Goal: Check status

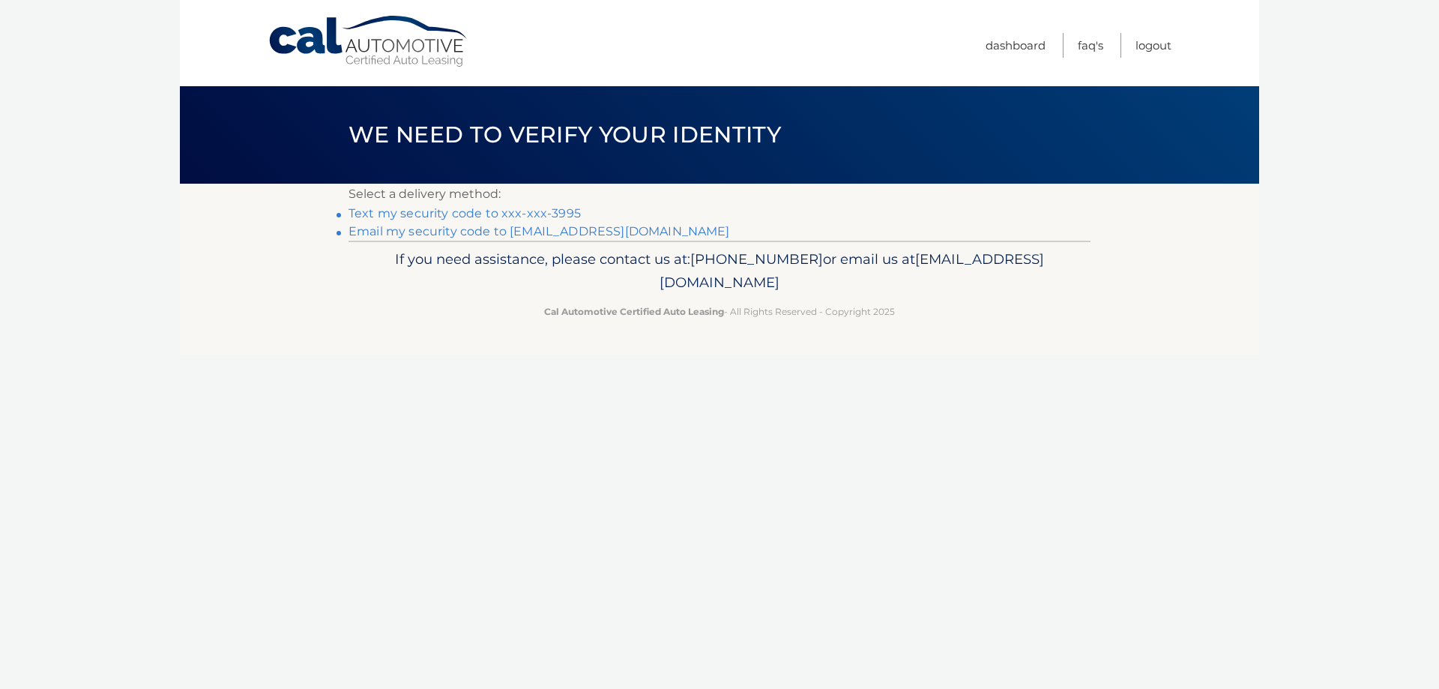
click at [536, 211] on link "Text my security code to xxx-xxx-3995" at bounding box center [464, 213] width 232 height 14
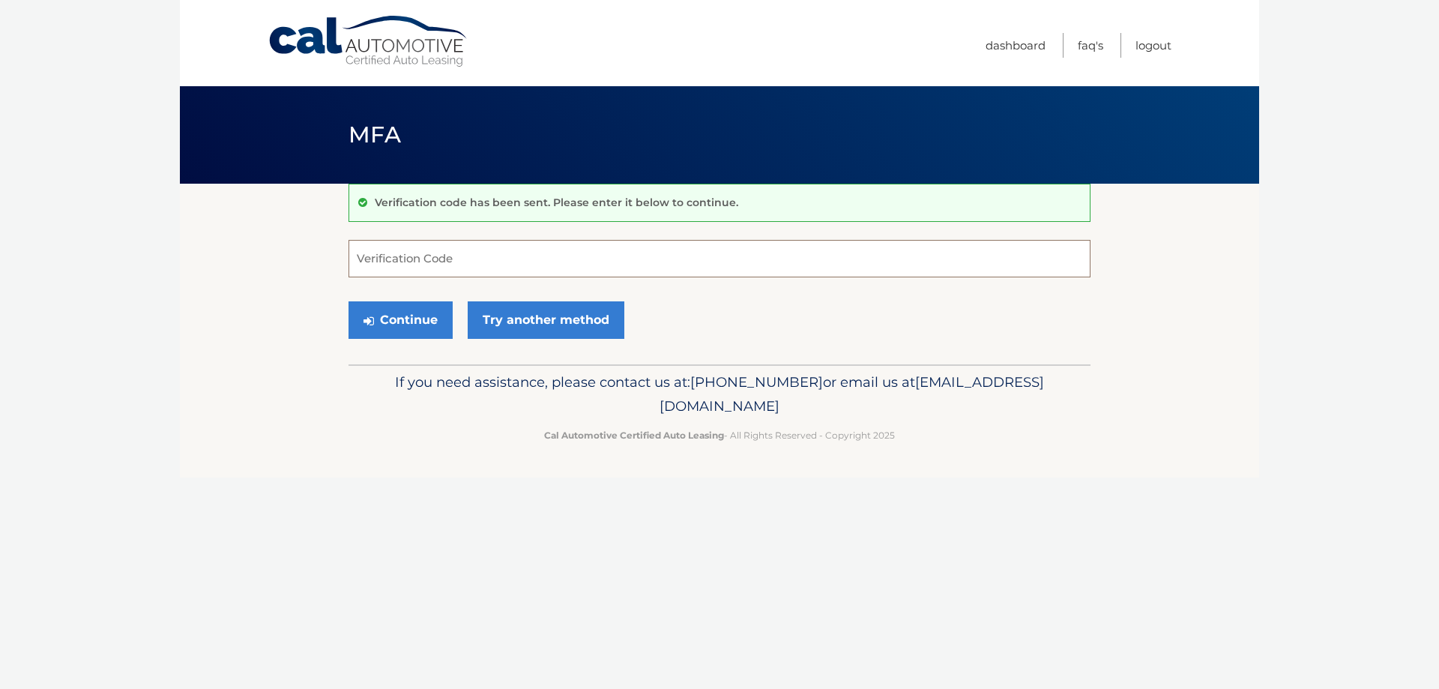
click at [390, 255] on input "Verification Code" at bounding box center [719, 258] width 742 height 37
type input "987194"
click at [396, 320] on button "Continue" at bounding box center [400, 319] width 104 height 37
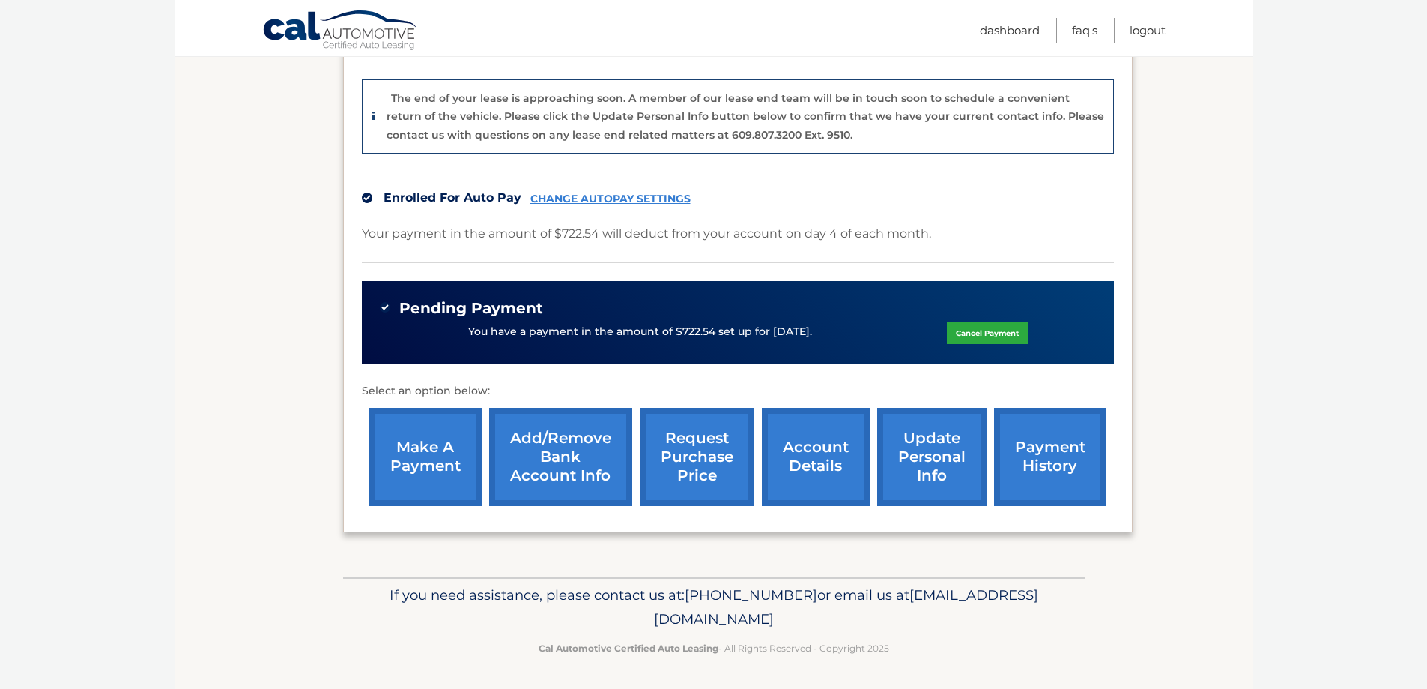
scroll to position [377, 0]
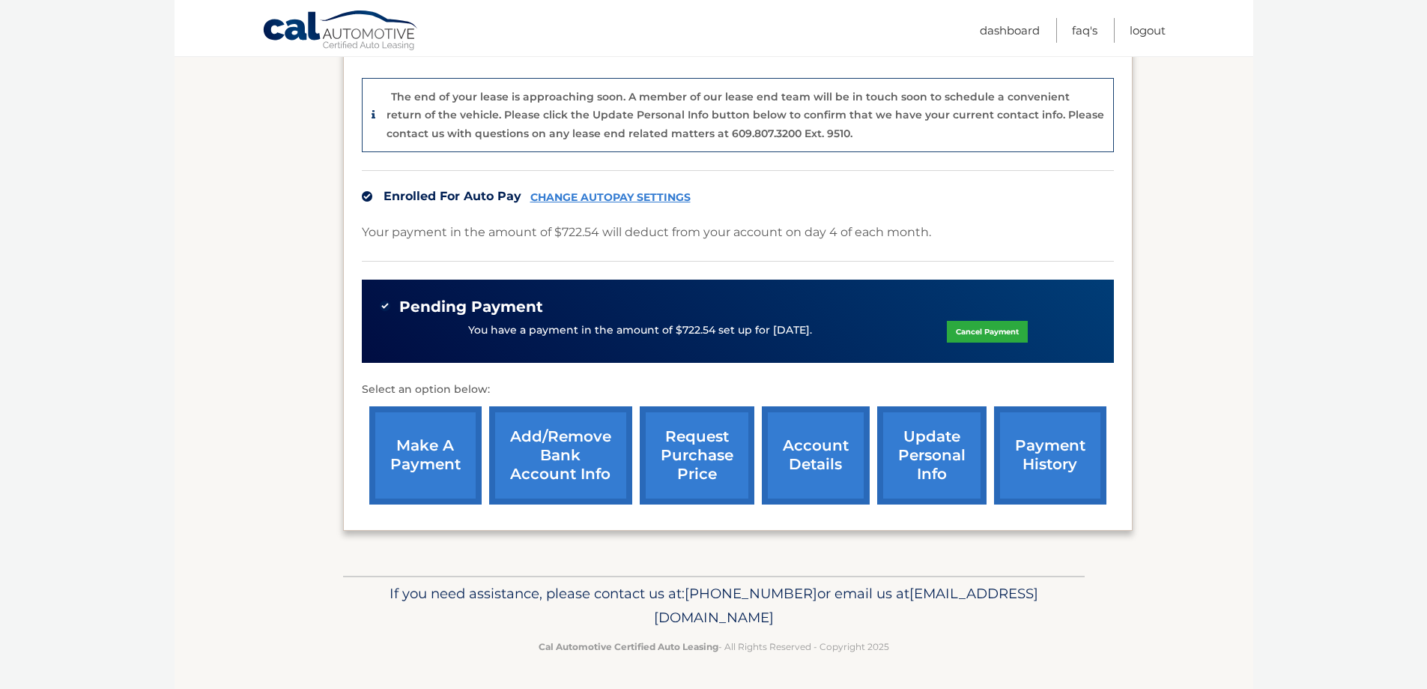
click at [817, 465] on link "account details" at bounding box center [816, 455] width 108 height 98
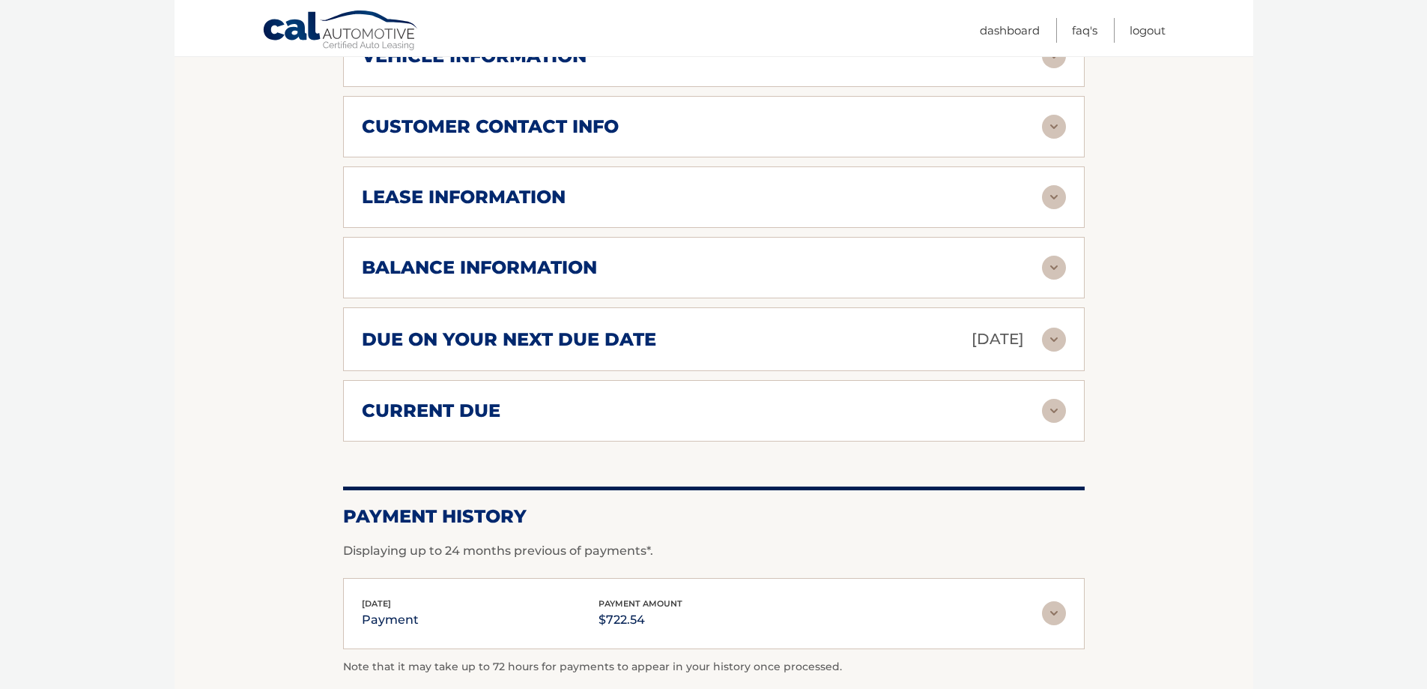
scroll to position [674, 0]
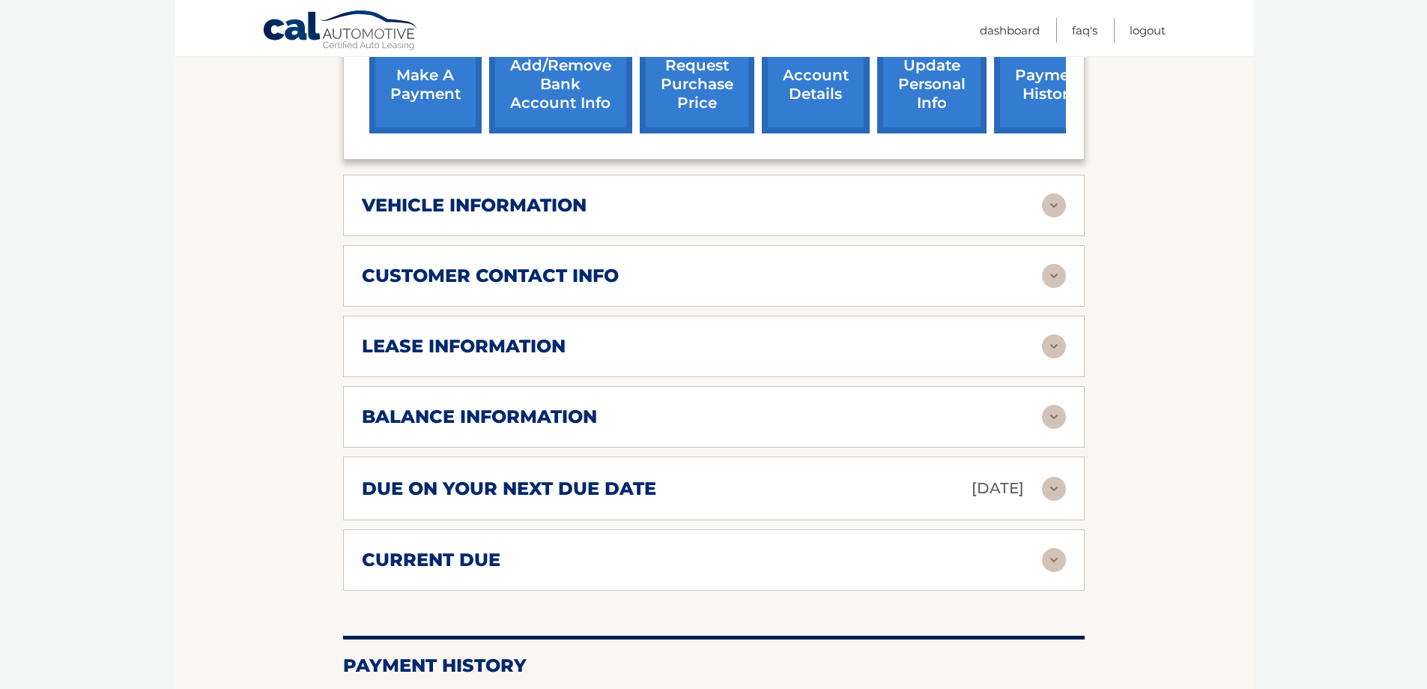
click at [570, 342] on div "lease information" at bounding box center [702, 346] width 680 height 22
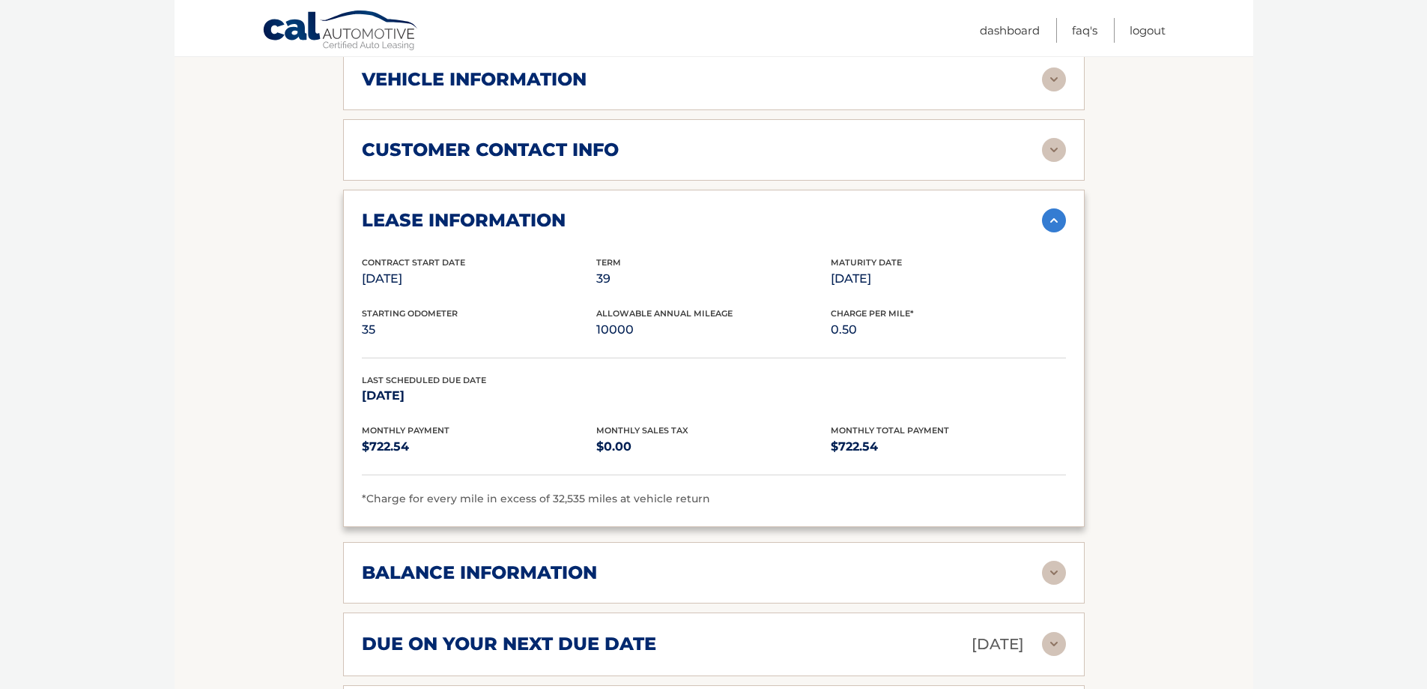
scroll to position [899, 0]
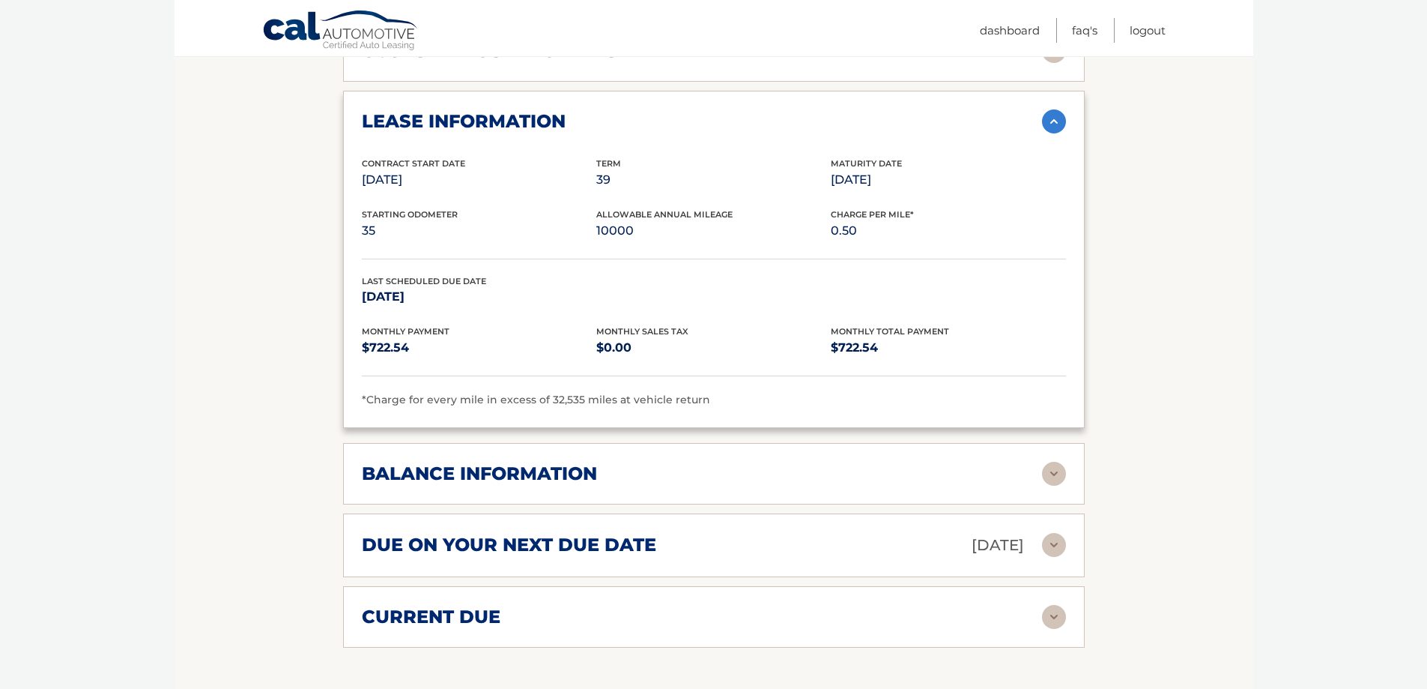
click at [740, 470] on div "balance information" at bounding box center [702, 473] width 680 height 22
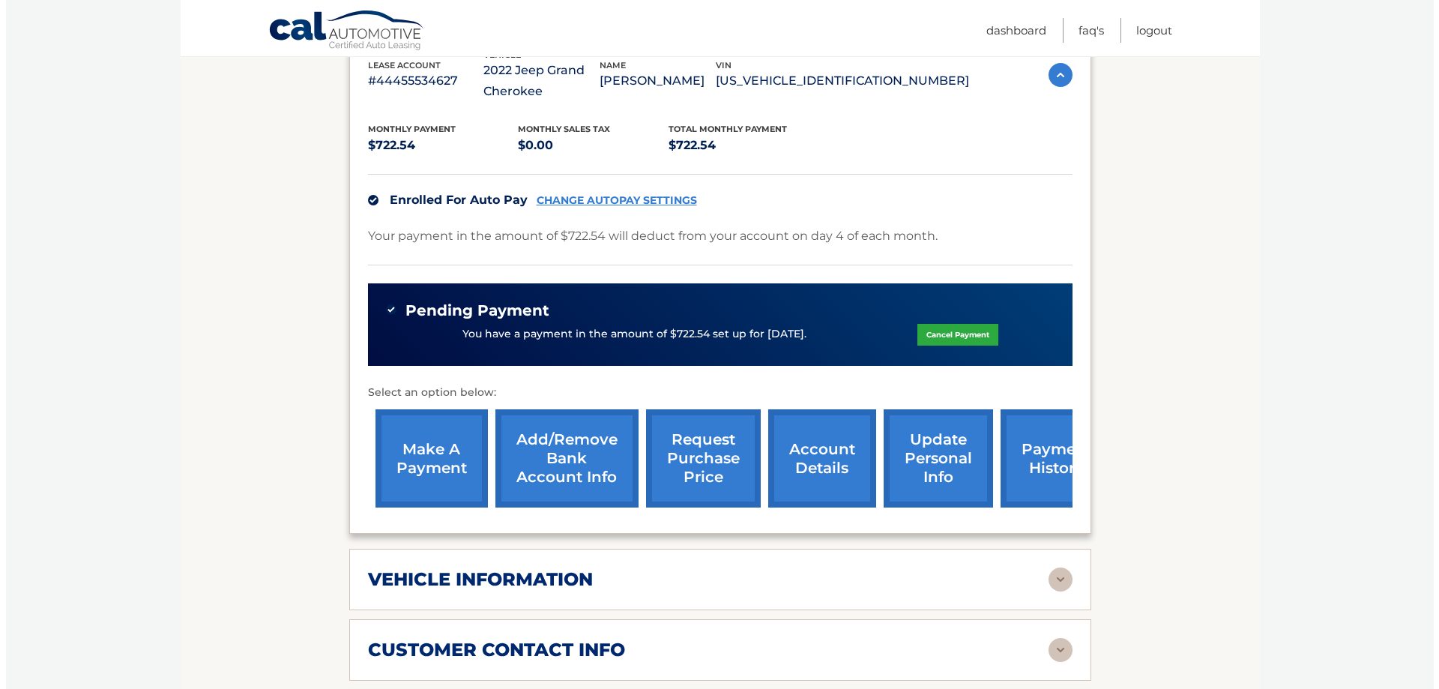
scroll to position [300, 0]
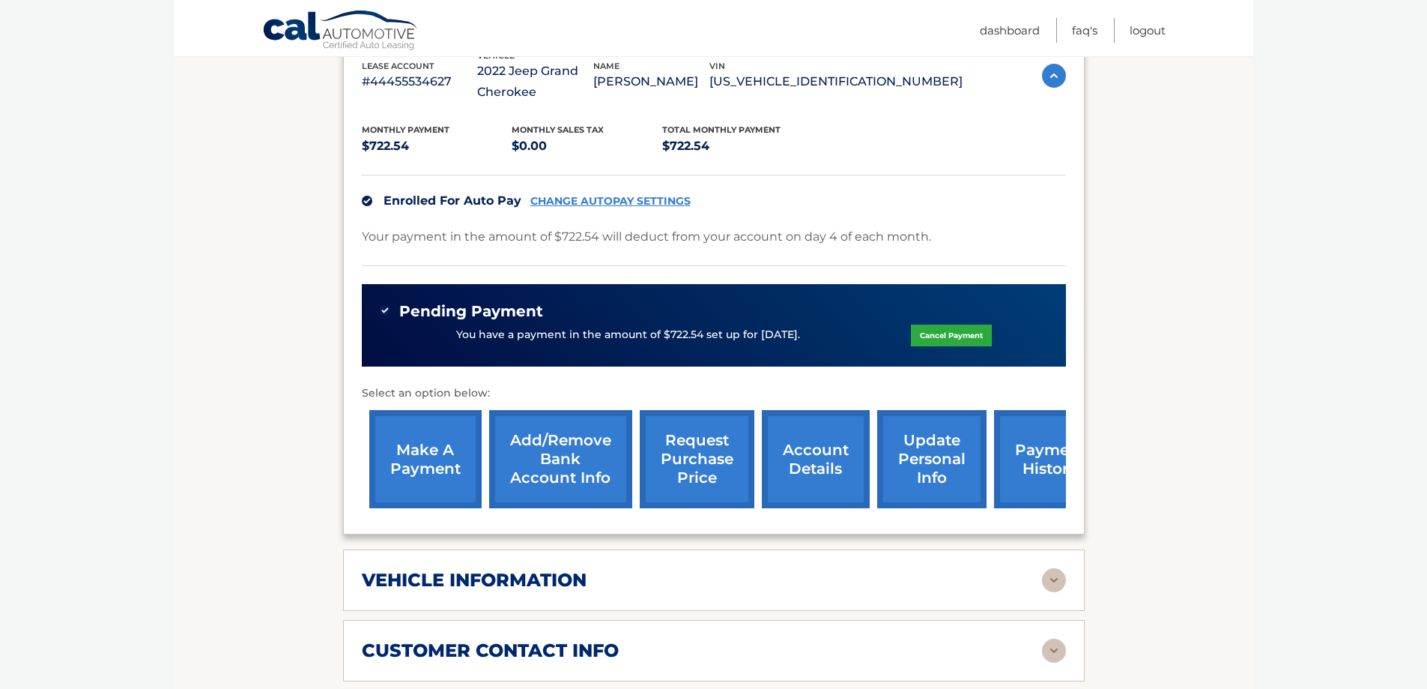
click at [714, 460] on link "request purchase price" at bounding box center [697, 459] width 115 height 98
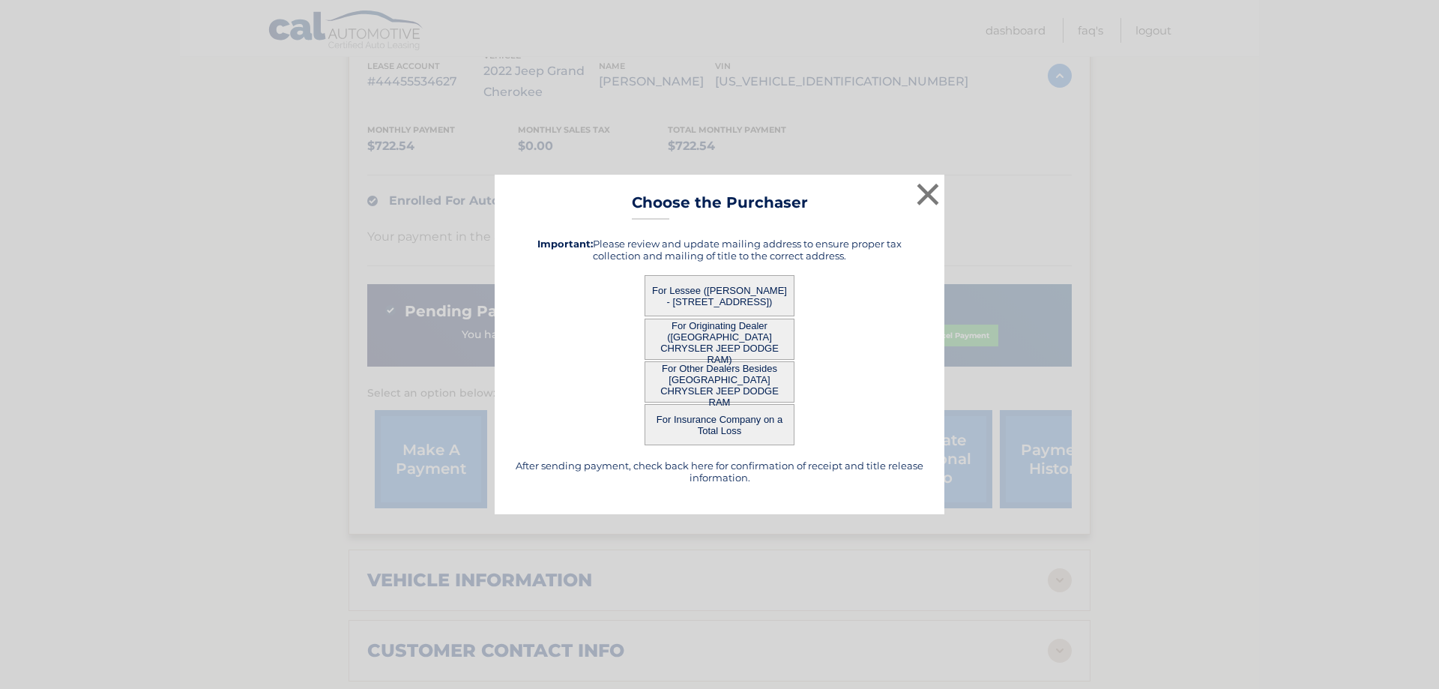
click at [739, 295] on button "For Lessee (SHIVKUMAR RAMSAMOOJ - 11752 142 PL, , JAMAICA, NY 11436)" at bounding box center [719, 295] width 150 height 41
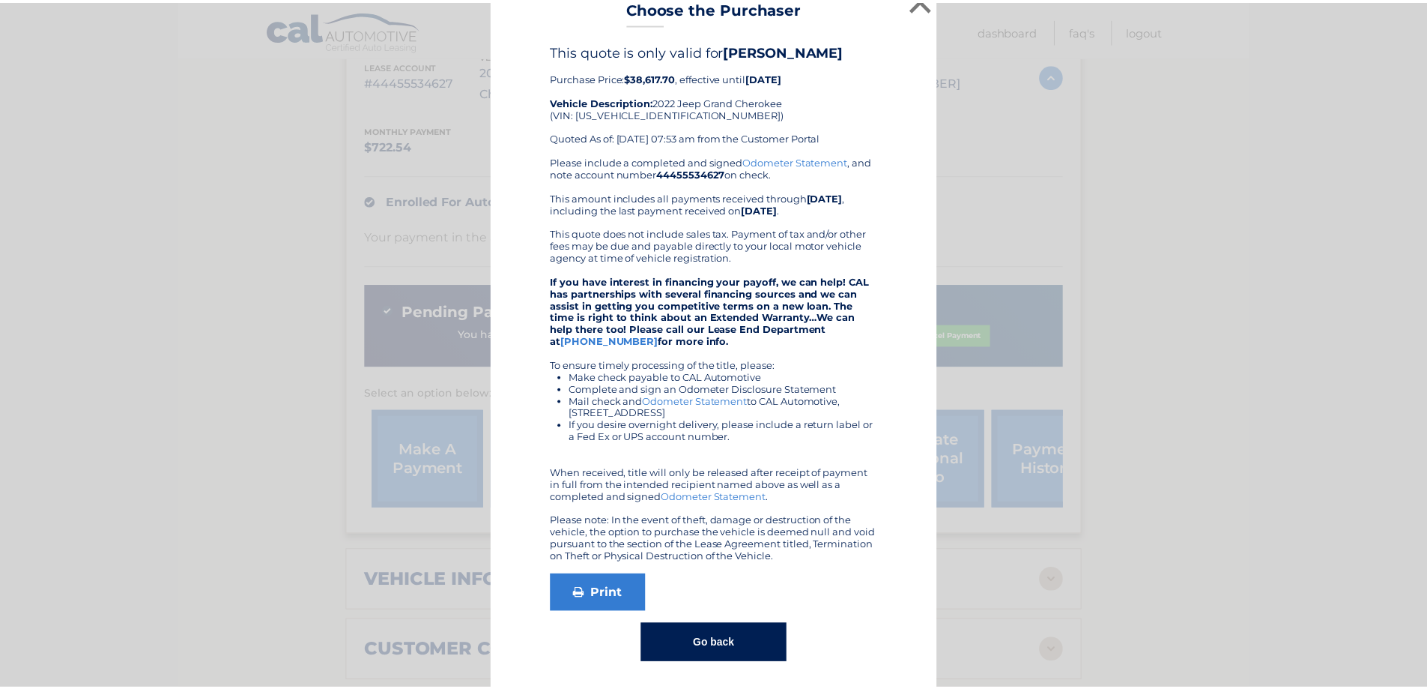
scroll to position [0, 0]
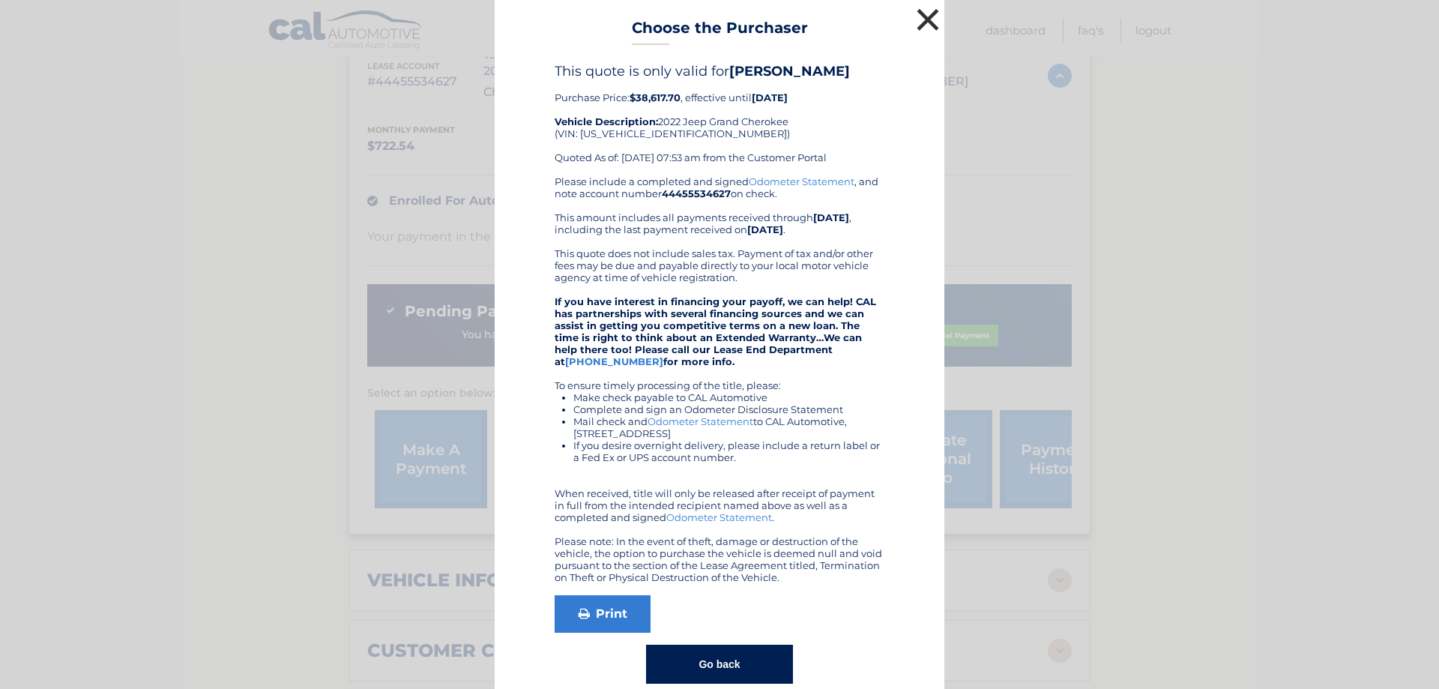
click at [916, 13] on button "×" at bounding box center [928, 19] width 30 height 30
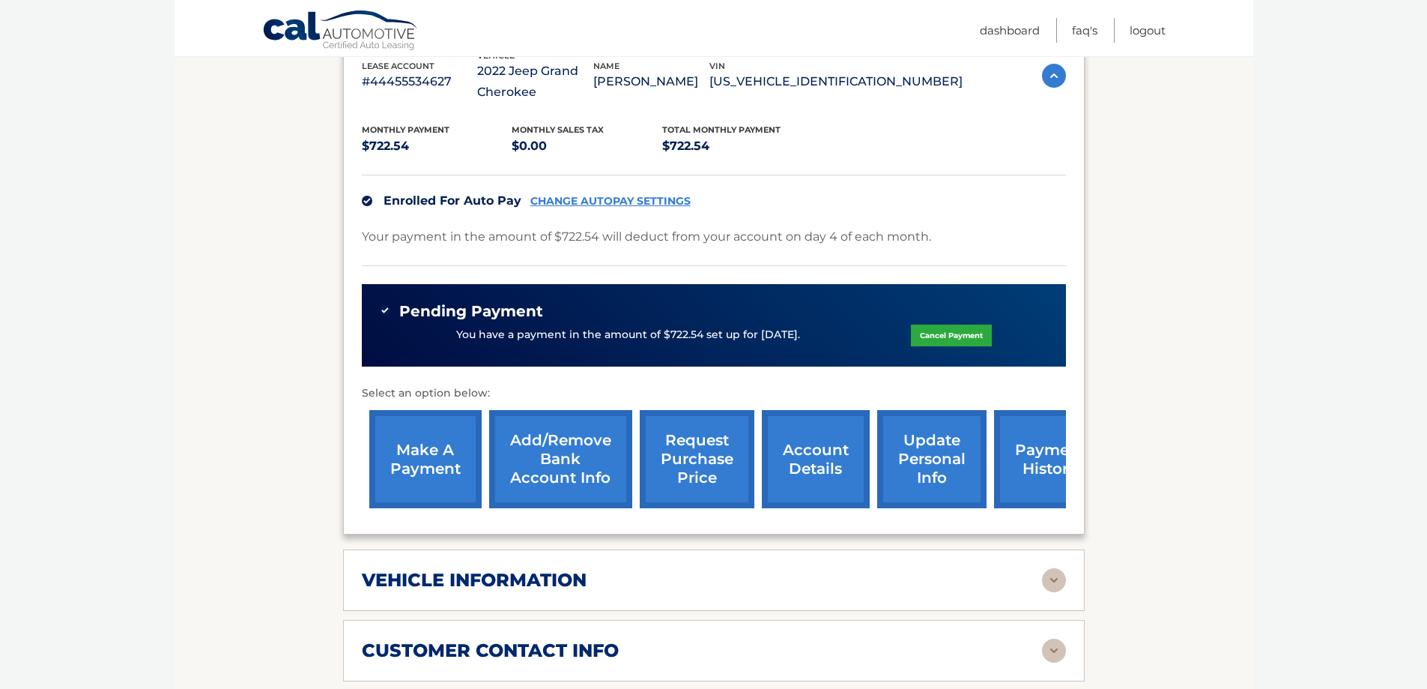
scroll to position [75, 0]
